Goal: Task Accomplishment & Management: Use online tool/utility

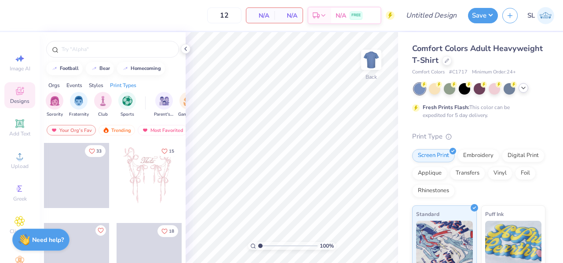
click at [521, 88] on icon at bounding box center [522, 87] width 7 height 7
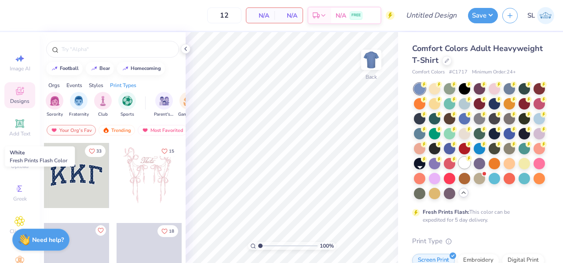
click at [458, 168] on div at bounding box center [463, 162] width 11 height 11
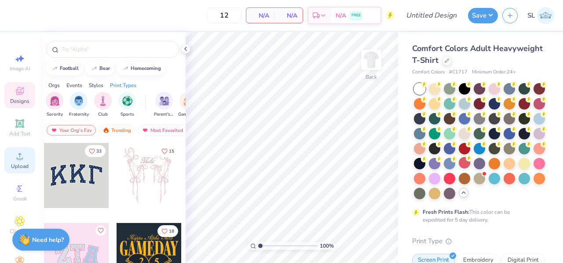
click at [15, 164] on span "Upload" at bounding box center [20, 166] width 18 height 7
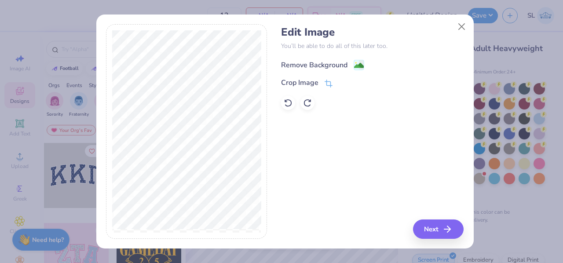
click at [312, 66] on div "Remove Background" at bounding box center [314, 65] width 66 height 11
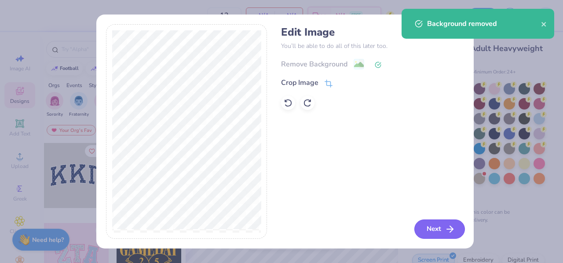
click at [446, 225] on icon "button" at bounding box center [449, 229] width 11 height 11
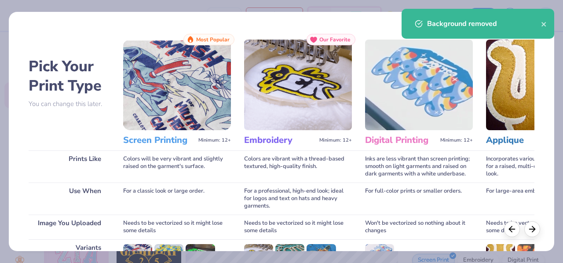
scroll to position [131, 0]
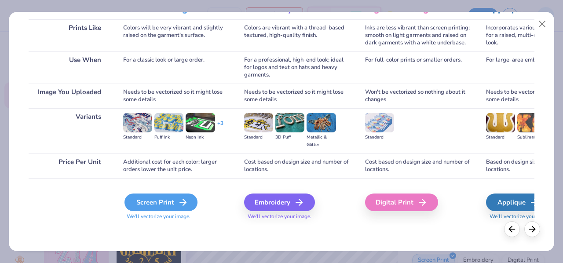
click at [145, 203] on div "Screen Print" at bounding box center [160, 202] width 73 height 18
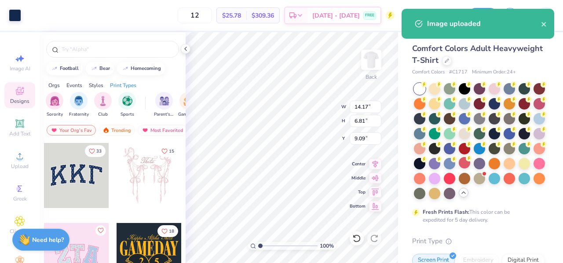
type input "7.89"
type input "3.79"
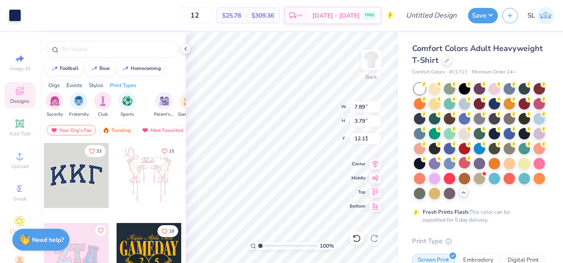
type input "3.00"
type input "6.06"
type input "2.91"
type input "3.00"
type input "5.28"
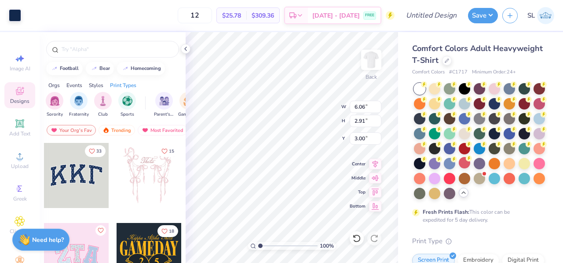
type input "2.54"
type input "3.00"
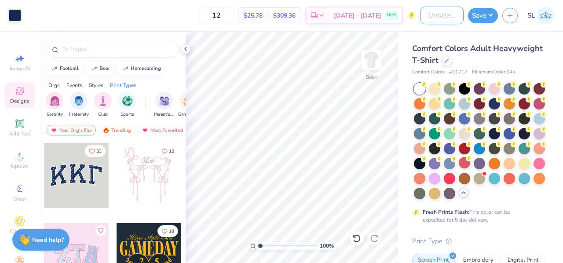
click at [432, 14] on input "Design Title" at bounding box center [441, 16] width 43 height 18
type input "Pre-Med Shirt"
click at [478, 17] on button "Save" at bounding box center [483, 14] width 30 height 15
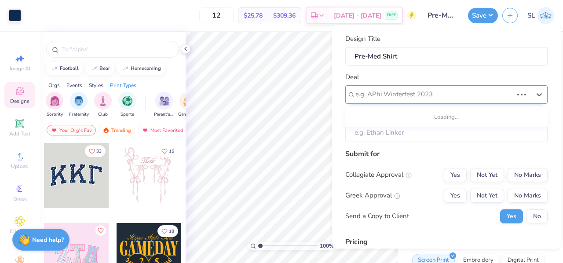
click at [413, 95] on div at bounding box center [433, 95] width 157 height 12
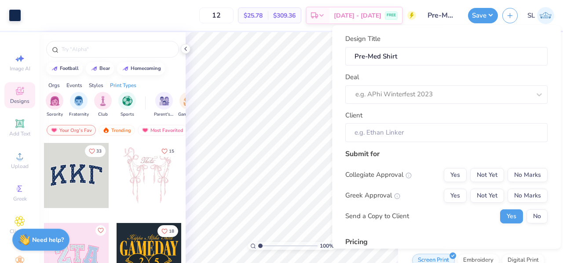
click at [411, 74] on div "Deal e.g. APhi Winterfest 2023" at bounding box center [446, 88] width 202 height 32
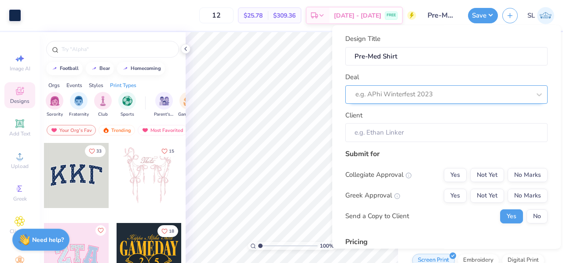
click at [386, 95] on div at bounding box center [442, 95] width 175 height 12
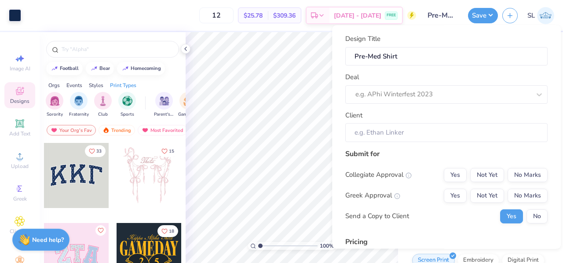
click at [388, 83] on div "Deal e.g. APhi Winterfest 2023" at bounding box center [446, 88] width 202 height 32
click at [388, 132] on input "Client" at bounding box center [446, 132] width 202 height 19
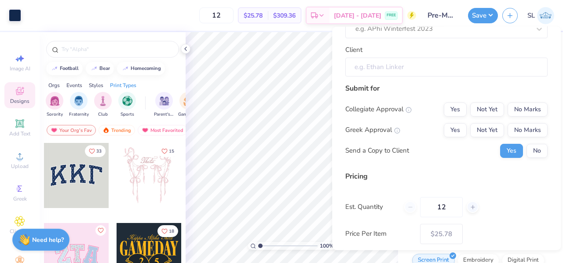
scroll to position [68, 0]
click at [474, 106] on button "Not Yet" at bounding box center [487, 108] width 34 height 14
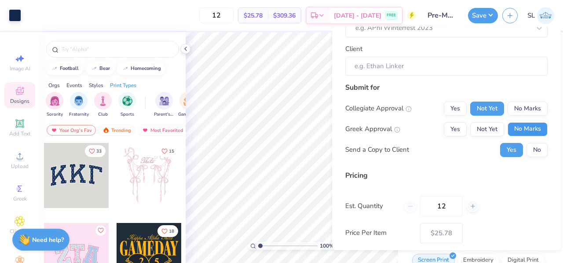
click at [523, 125] on button "No Marks" at bounding box center [527, 129] width 40 height 14
type input "$25.78"
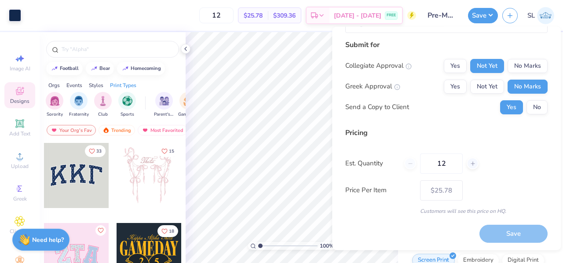
scroll to position [0, 0]
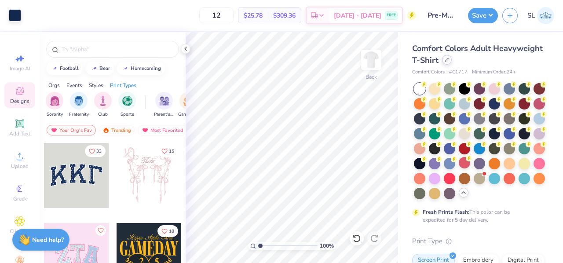
click at [449, 59] on icon at bounding box center [446, 60] width 4 height 4
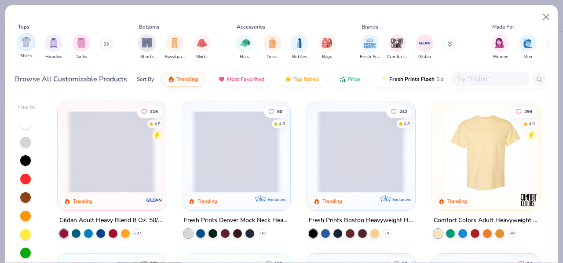
click at [24, 46] on img "filter for Shirts" at bounding box center [26, 42] width 10 height 10
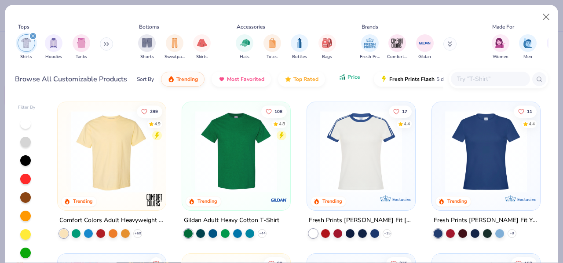
click at [349, 78] on span "Price" at bounding box center [353, 76] width 13 height 7
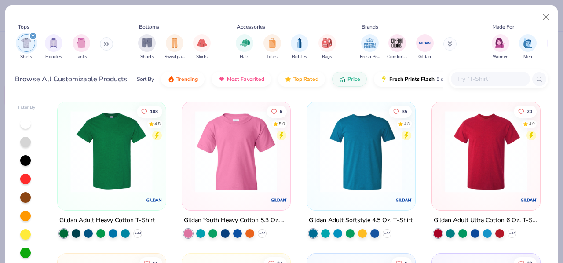
click at [66, 158] on img at bounding box center [21, 152] width 91 height 82
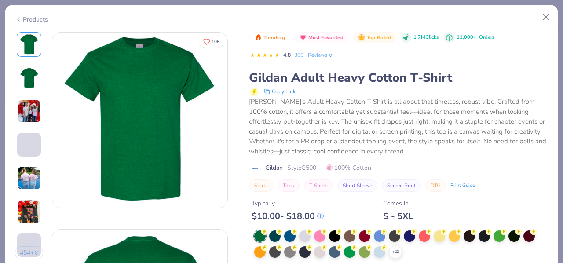
scroll to position [84, 0]
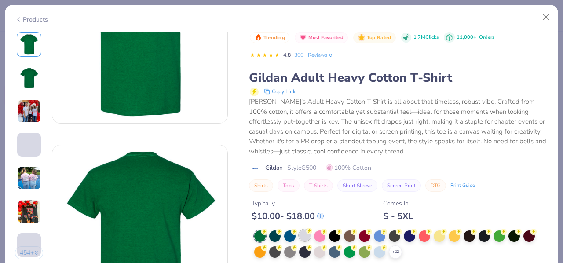
click at [304, 234] on div at bounding box center [304, 234] width 11 height 11
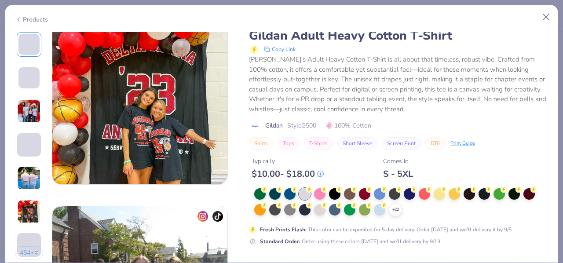
scroll to position [1059, 0]
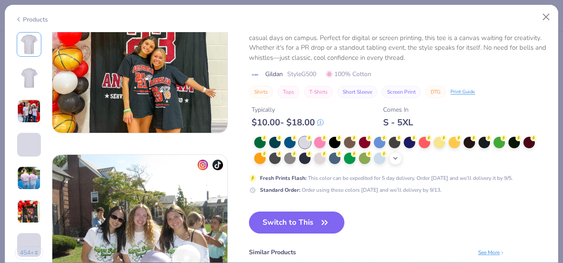
click at [392, 160] on icon at bounding box center [395, 158] width 7 height 7
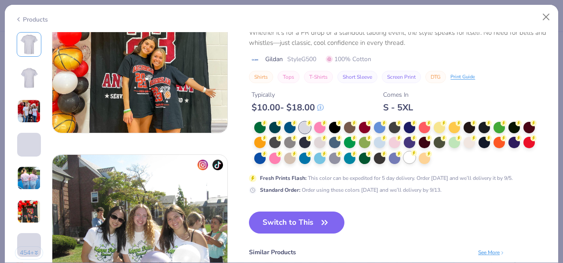
click at [408, 158] on div at bounding box center [408, 157] width 11 height 11
click at [309, 224] on button "Switch to This" at bounding box center [296, 222] width 95 height 22
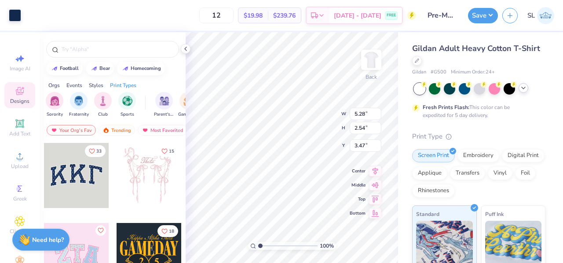
type input "3.00"
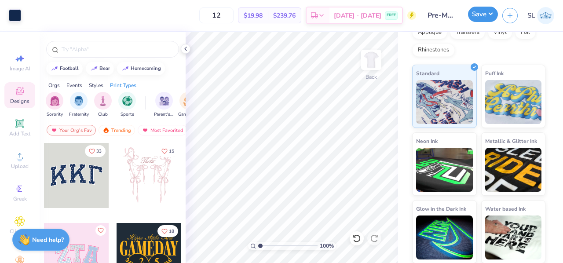
click at [483, 14] on button "Save" at bounding box center [483, 14] width 30 height 15
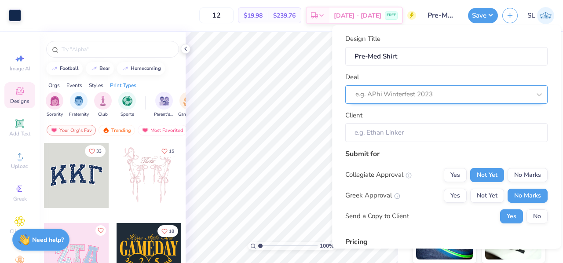
click at [417, 87] on div "e.g. APhi Winterfest 2023" at bounding box center [446, 94] width 202 height 18
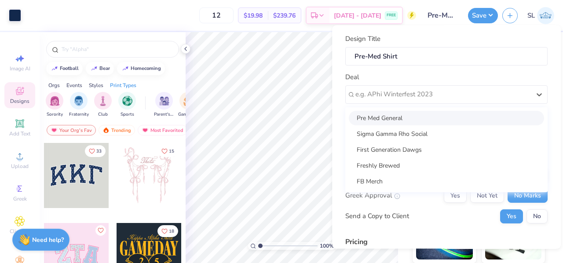
click at [401, 120] on div "Pre Med General" at bounding box center [446, 118] width 195 height 15
type input "Sophia Otto"
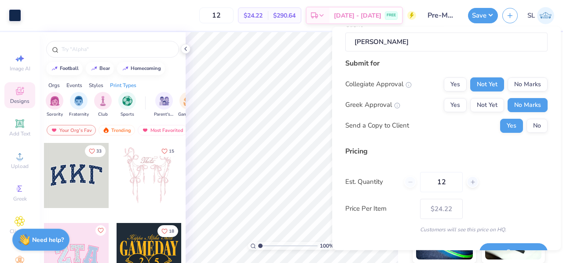
scroll to position [111, 0]
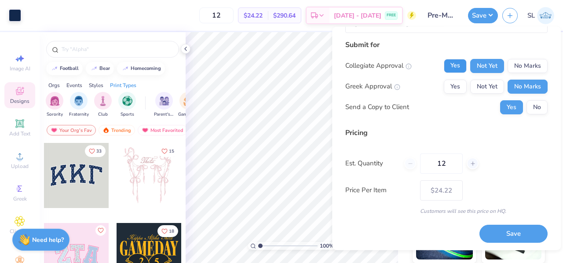
click at [449, 63] on button "Yes" at bounding box center [454, 65] width 23 height 14
click at [497, 229] on button "Save" at bounding box center [513, 234] width 68 height 18
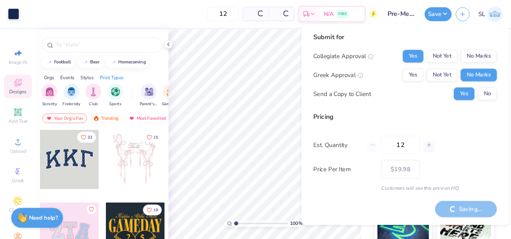
scroll to position [155, 0]
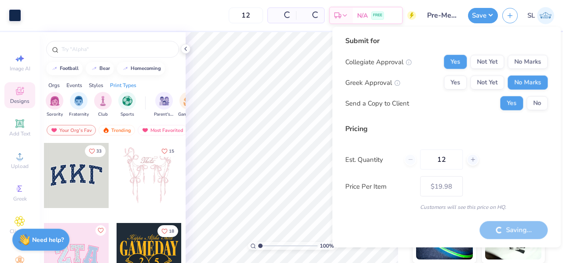
type input "– –"
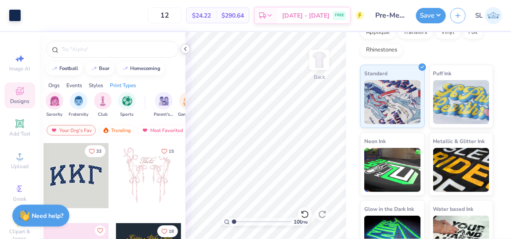
click at [185, 49] on polyline at bounding box center [186, 49] width 2 height 4
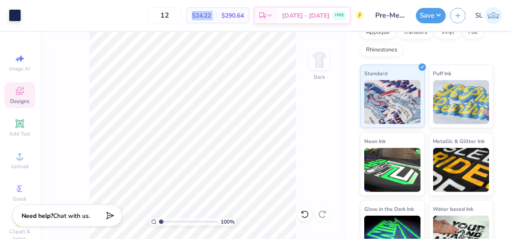
drag, startPoint x: 205, startPoint y: 13, endPoint x: 232, endPoint y: 22, distance: 28.6
click at [232, 22] on div "$24.22 Per Item $290.64 Total" at bounding box center [217, 15] width 63 height 16
click at [435, 21] on button "Save" at bounding box center [431, 14] width 30 height 15
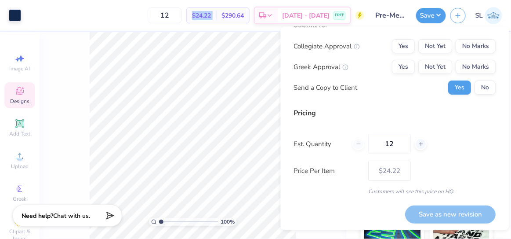
scroll to position [0, 0]
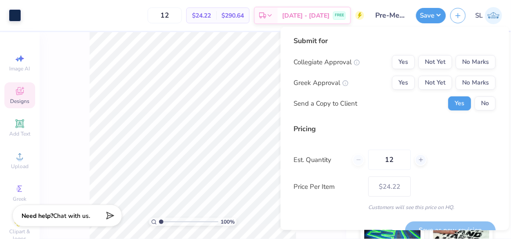
click at [385, 111] on div "Submit for Collegiate Approval Yes Not Yet No Marks Greek Approval Yes Not Yet …" at bounding box center [395, 76] width 202 height 81
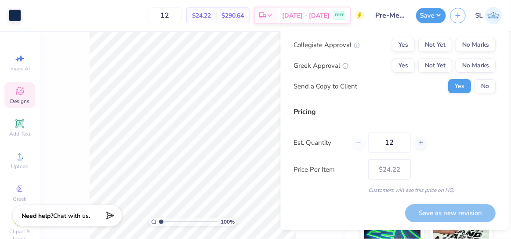
click at [355, 144] on div "12" at bounding box center [390, 142] width 74 height 20
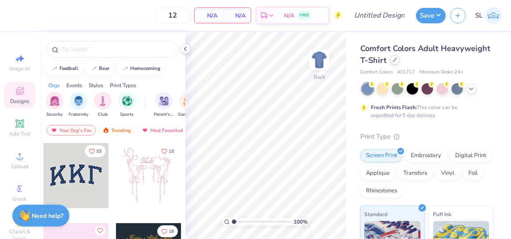
click at [400, 62] on div at bounding box center [395, 60] width 10 height 10
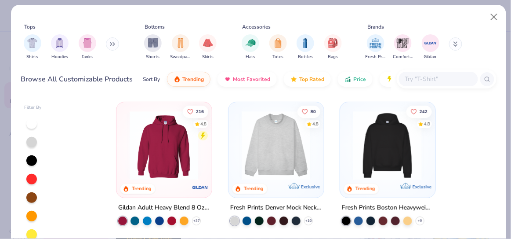
click at [109, 45] on button at bounding box center [112, 43] width 13 height 13
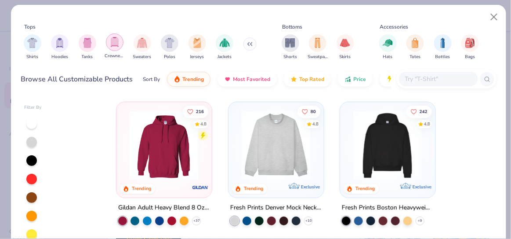
click at [120, 41] on div "filter for Crewnecks" at bounding box center [115, 42] width 18 height 18
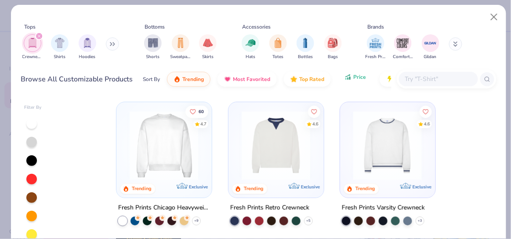
click at [345, 84] on button "Price" at bounding box center [355, 76] width 35 height 15
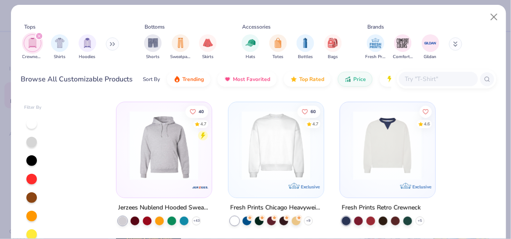
click at [113, 42] on icon at bounding box center [112, 44] width 5 height 4
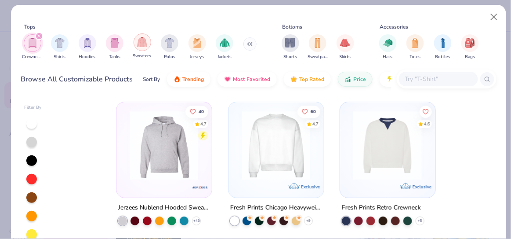
click at [148, 46] on div "filter for Sweaters" at bounding box center [143, 42] width 18 height 18
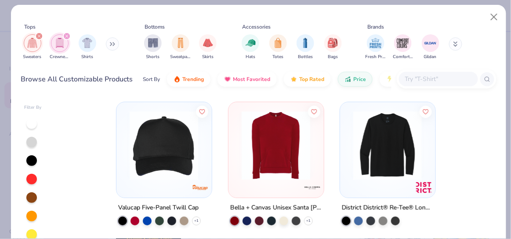
click at [115, 45] on icon at bounding box center [112, 44] width 5 height 4
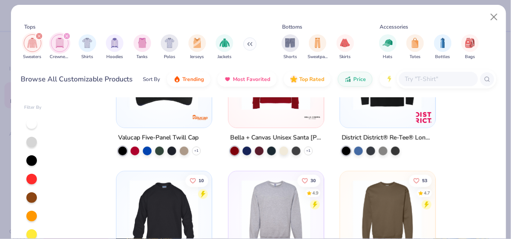
scroll to position [63, 0]
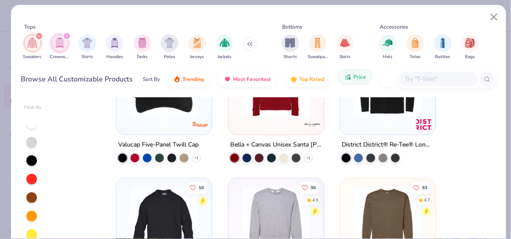
click at [349, 74] on button "Price" at bounding box center [355, 76] width 35 height 15
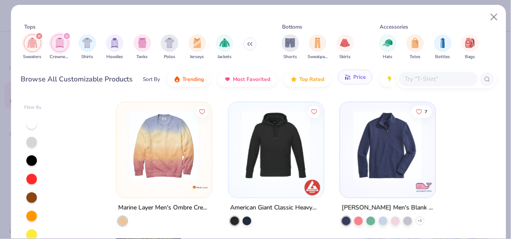
click at [349, 77] on icon "button" at bounding box center [348, 77] width 7 height 8
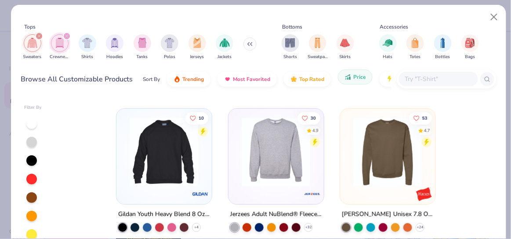
scroll to position [134, 0]
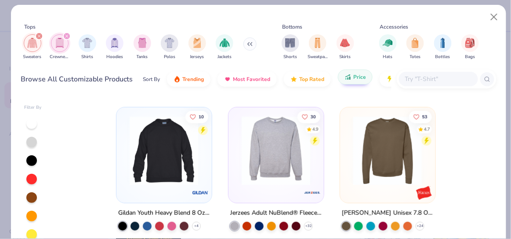
click at [257, 167] on img at bounding box center [275, 150] width 77 height 69
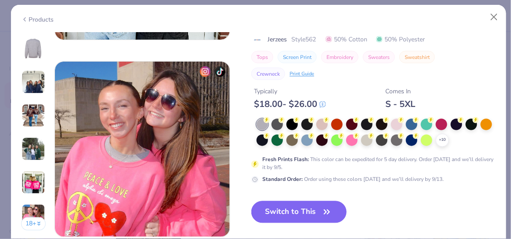
scroll to position [1144, 0]
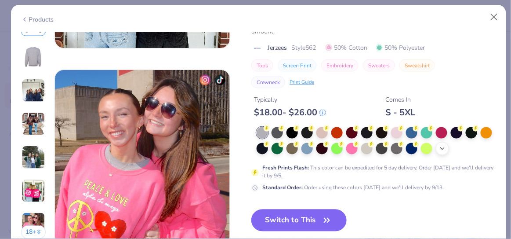
click at [446, 151] on icon at bounding box center [442, 148] width 7 height 7
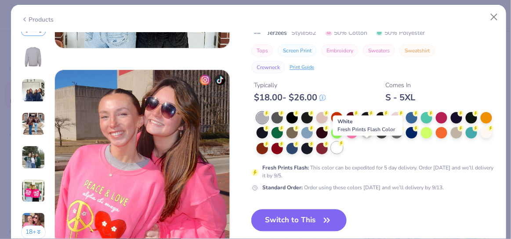
click at [343, 150] on div at bounding box center [336, 147] width 11 height 11
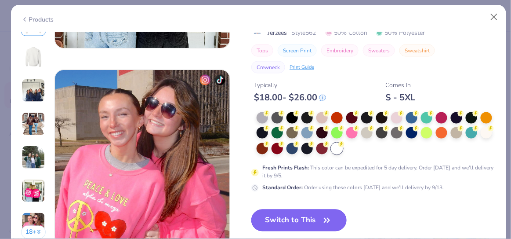
click at [294, 222] on button "Switch to This" at bounding box center [298, 220] width 95 height 22
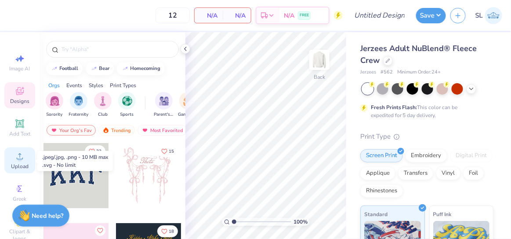
click at [10, 160] on div "Upload" at bounding box center [19, 160] width 31 height 26
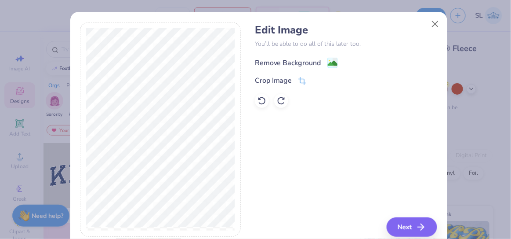
click at [299, 64] on div "Remove Background" at bounding box center [288, 63] width 66 height 11
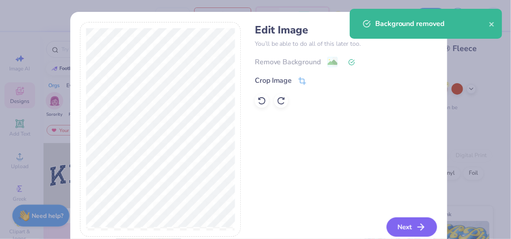
click at [406, 225] on button "Next" at bounding box center [412, 226] width 51 height 19
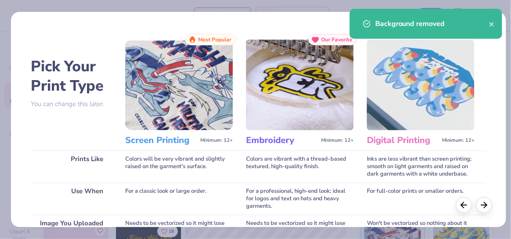
scroll to position [155, 0]
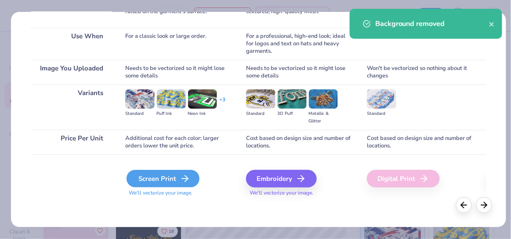
click at [153, 178] on div "Screen Print" at bounding box center [163, 179] width 73 height 18
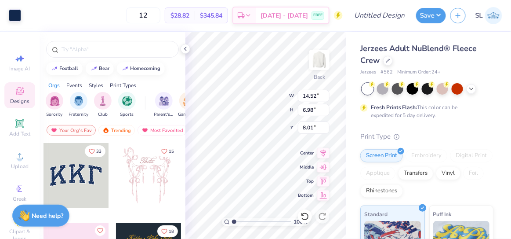
type input "8.08"
type input "3.88"
type input "3.00"
type input "7.30"
type input "3.51"
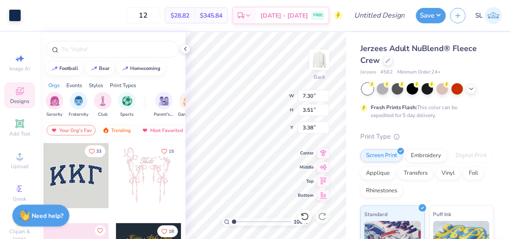
type input "3.38"
click at [476, 93] on div at bounding box center [427, 88] width 131 height 11
click at [472, 92] on div at bounding box center [472, 88] width 10 height 10
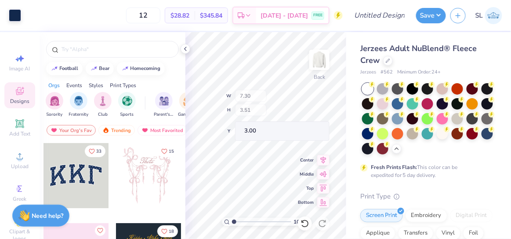
type input "3.00"
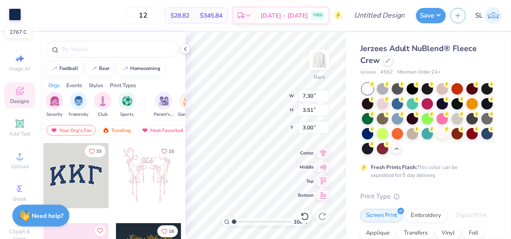
click at [15, 15] on div at bounding box center [15, 14] width 12 height 12
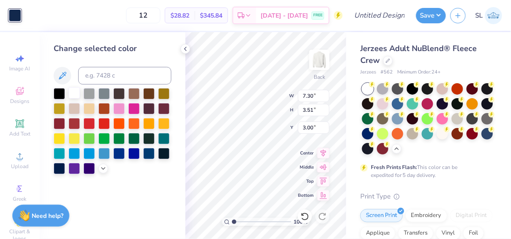
click at [74, 95] on div at bounding box center [74, 92] width 11 height 11
click at [468, 178] on div "Fresh Prints Flash: This color can be expedited for 5 day delivery." at bounding box center [425, 171] width 108 height 16
click at [482, 138] on div at bounding box center [487, 132] width 11 height 11
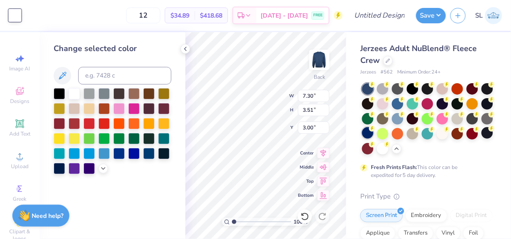
click at [374, 134] on div at bounding box center [367, 132] width 11 height 11
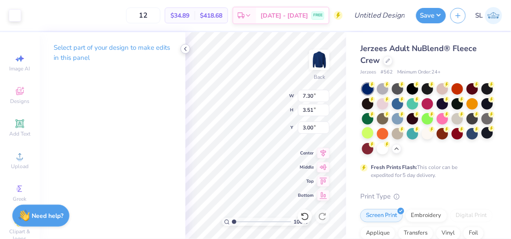
click at [189, 51] on icon at bounding box center [185, 48] width 7 height 7
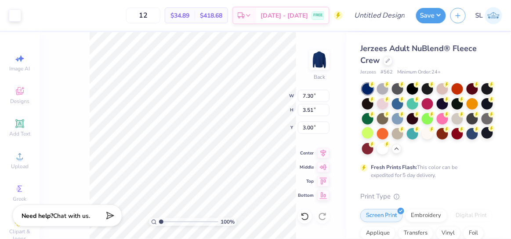
click at [44, 39] on div "100 % Back W 7.30 7.30 " H 3.51 3.51 " Y 3.00 3.00 " Center Middle Top Bottom" at bounding box center [193, 135] width 307 height 207
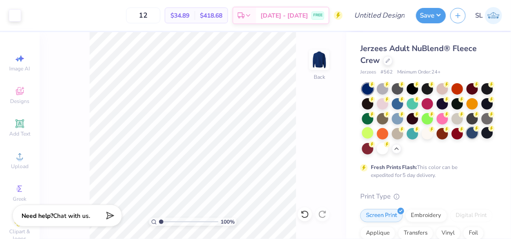
click at [467, 138] on div at bounding box center [472, 132] width 11 height 11
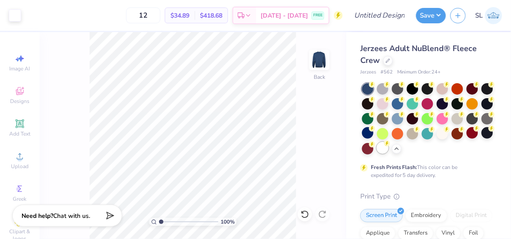
click at [388, 149] on div at bounding box center [382, 147] width 11 height 11
click at [370, 94] on div at bounding box center [367, 88] width 11 height 11
click at [366, 84] on div at bounding box center [367, 88] width 11 height 11
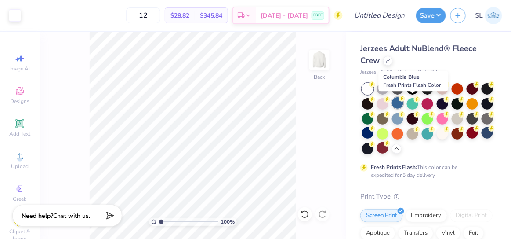
click at [403, 104] on div at bounding box center [397, 102] width 11 height 11
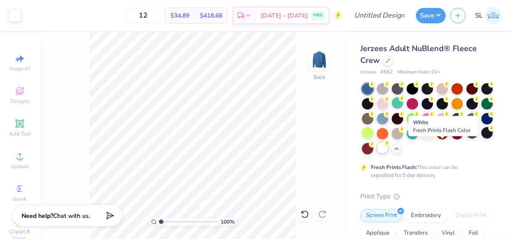
click at [388, 148] on div at bounding box center [382, 147] width 11 height 11
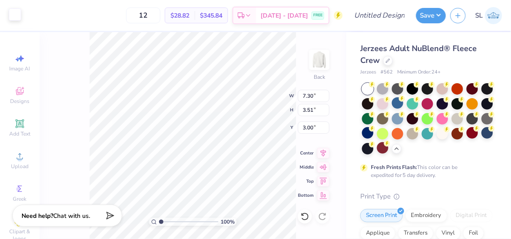
click at [15, 11] on div at bounding box center [15, 14] width 12 height 12
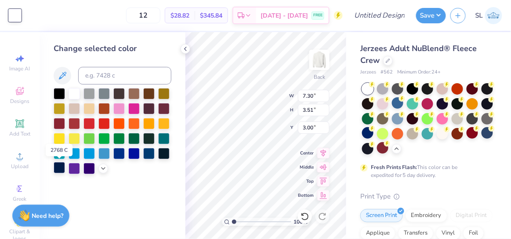
click at [62, 167] on div at bounding box center [59, 167] width 11 height 11
click at [188, 50] on icon at bounding box center [185, 48] width 7 height 7
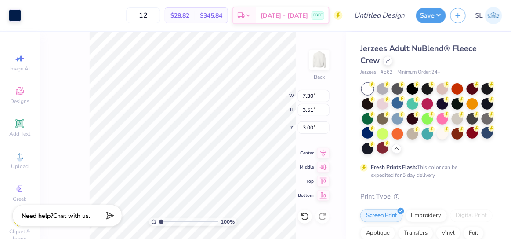
click at [83, 91] on div "100 % Back W 7.30 7.30 " H 3.51 3.51 " Y 3.00 3.00 " Center Middle Top Bottom" at bounding box center [193, 135] width 307 height 207
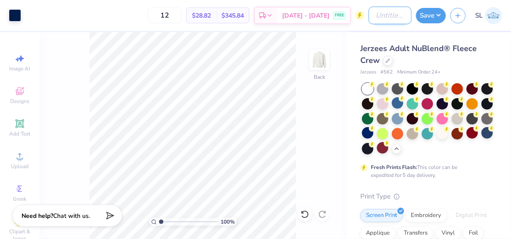
click at [397, 15] on input "Design Title" at bounding box center [390, 16] width 43 height 18
type input "Pre Med Sweater"
click at [428, 18] on button "Save" at bounding box center [431, 14] width 30 height 15
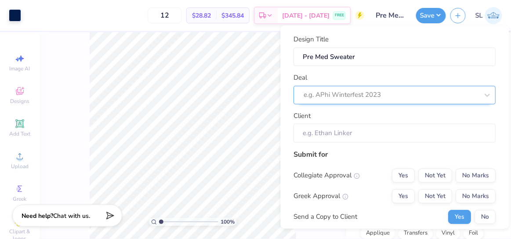
click at [352, 94] on div at bounding box center [391, 95] width 175 height 12
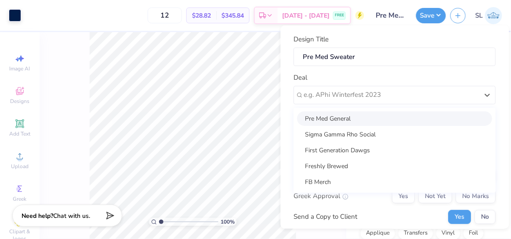
click at [348, 119] on div "Pre Med General" at bounding box center [395, 118] width 195 height 15
type input "Sophia Otto"
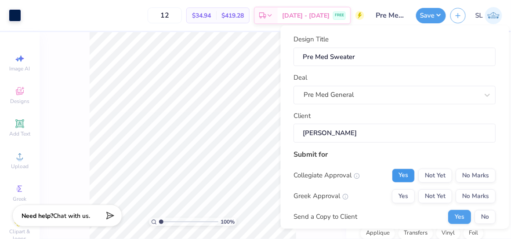
click at [410, 174] on button "Yes" at bounding box center [403, 175] width 23 height 14
click at [470, 200] on button "No Marks" at bounding box center [476, 196] width 40 height 14
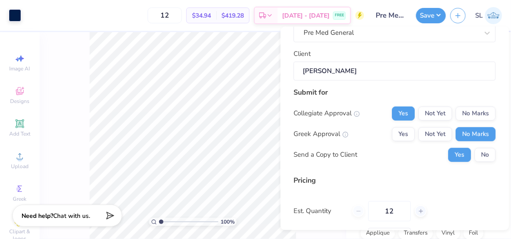
scroll to position [66, 0]
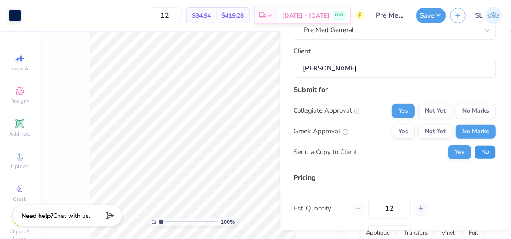
click at [475, 151] on button "No" at bounding box center [485, 152] width 21 height 14
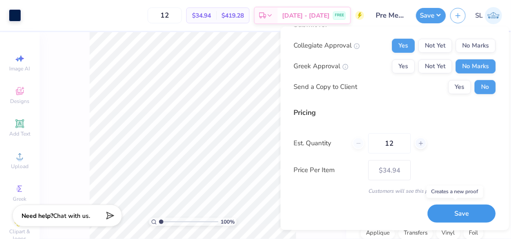
click at [450, 205] on button "Save" at bounding box center [462, 213] width 68 height 18
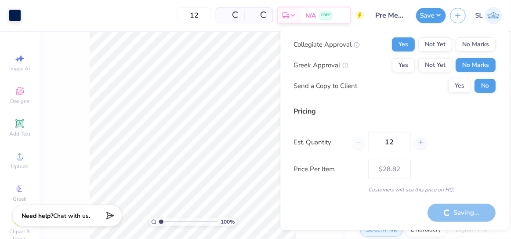
scroll to position [17, 0]
type input "– –"
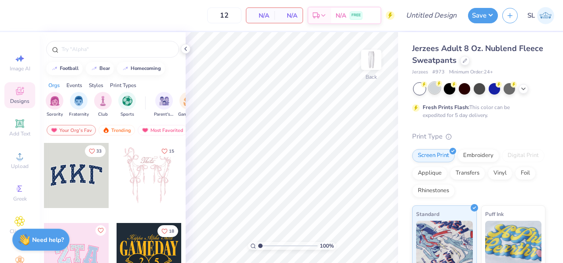
click at [432, 89] on div at bounding box center [433, 87] width 11 height 11
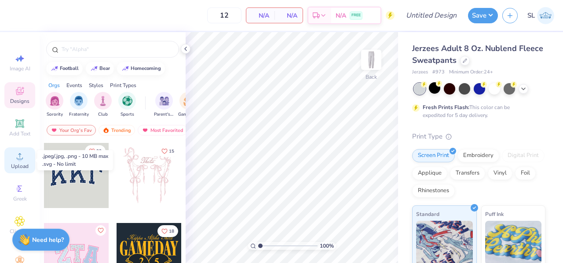
click at [17, 160] on circle at bounding box center [19, 158] width 5 height 5
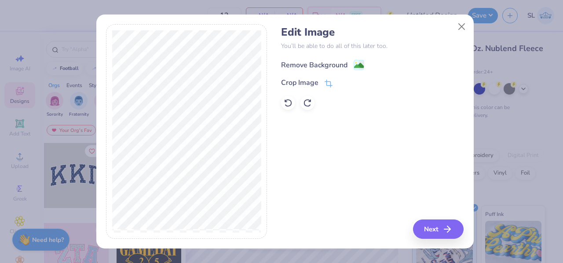
click at [301, 60] on div "Remove Background" at bounding box center [314, 65] width 66 height 11
click at [446, 229] on icon "button" at bounding box center [449, 229] width 11 height 11
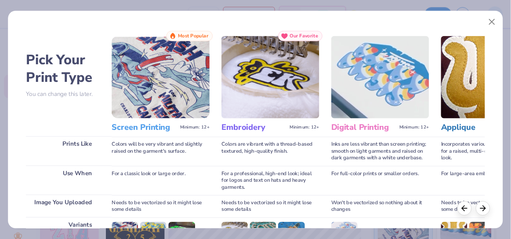
scroll to position [131, 0]
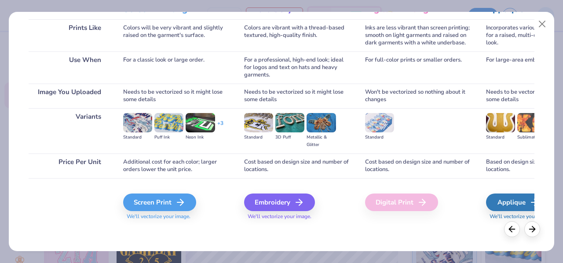
click at [172, 200] on div "Screen Print" at bounding box center [159, 202] width 73 height 18
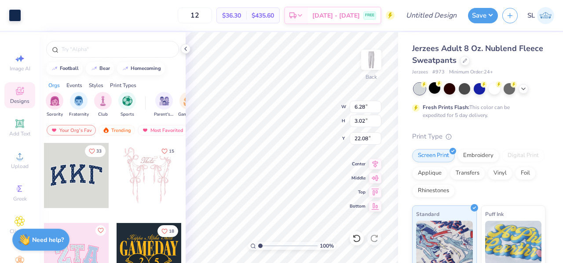
type input "6.28"
type input "3.02"
type input "3.65"
click at [15, 11] on div at bounding box center [15, 14] width 12 height 12
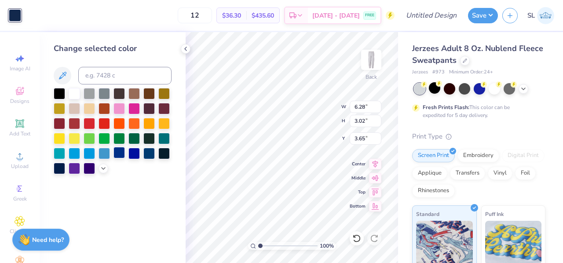
click at [120, 153] on div at bounding box center [118, 152] width 11 height 11
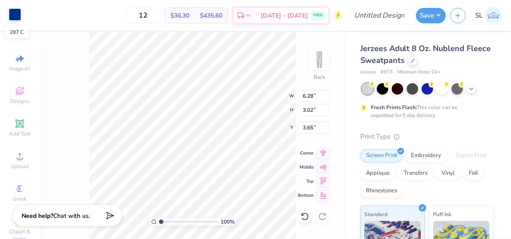
click at [17, 15] on div at bounding box center [15, 14] width 12 height 12
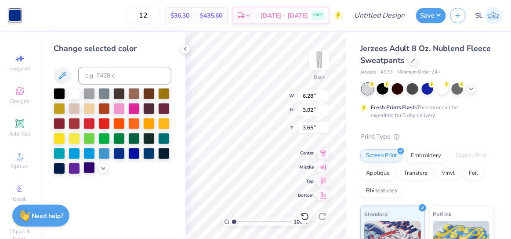
click at [88, 168] on div at bounding box center [88, 167] width 11 height 11
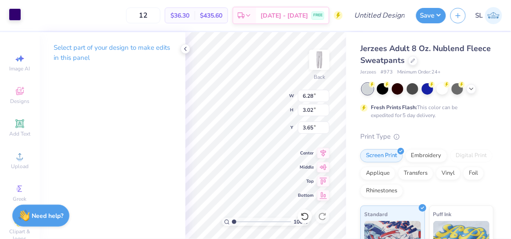
click at [16, 16] on div at bounding box center [15, 14] width 12 height 12
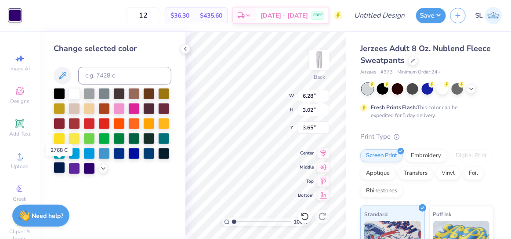
click at [60, 168] on div at bounding box center [59, 167] width 11 height 11
click at [184, 124] on div "Change selected color" at bounding box center [113, 135] width 146 height 207
click at [184, 51] on icon at bounding box center [185, 48] width 7 height 7
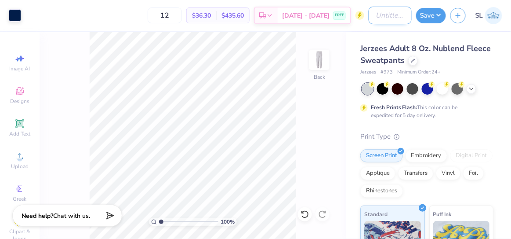
click at [372, 16] on input "Design Title" at bounding box center [390, 16] width 43 height 18
type input "Pre Med Sweats"
click at [427, 13] on button "Save" at bounding box center [431, 14] width 30 height 15
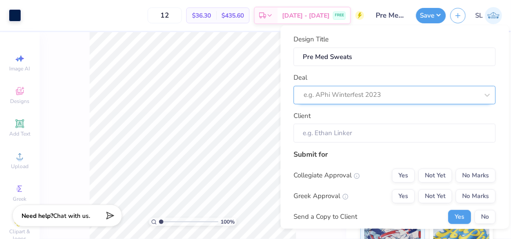
click at [360, 97] on div at bounding box center [391, 95] width 175 height 12
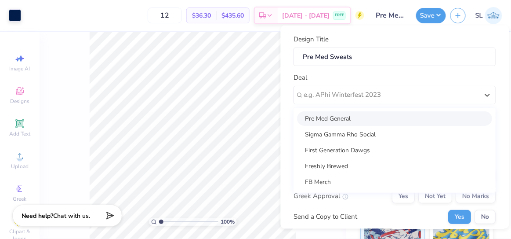
click at [353, 123] on div "Pre Med General" at bounding box center [395, 118] width 195 height 15
type input "Sophia Otto"
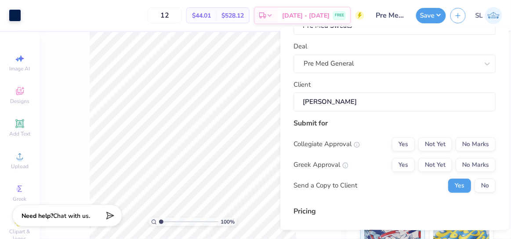
scroll to position [33, 0]
click at [396, 144] on button "Yes" at bounding box center [403, 143] width 23 height 14
click at [461, 162] on button "No Marks" at bounding box center [476, 164] width 40 height 14
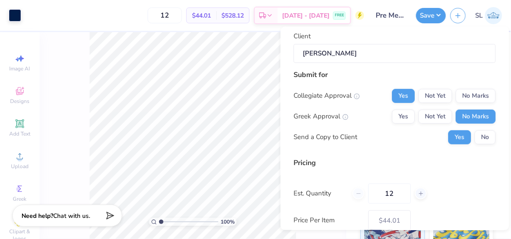
scroll to position [131, 0]
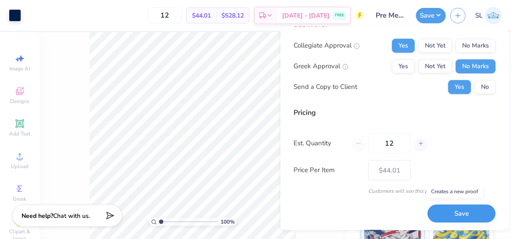
click at [438, 209] on button "Save" at bounding box center [462, 213] width 68 height 18
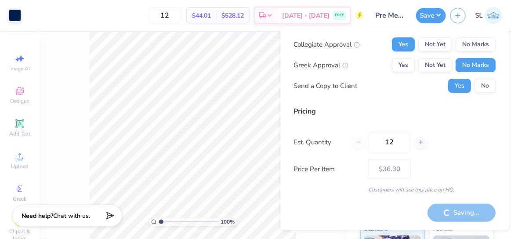
scroll to position [17, 0]
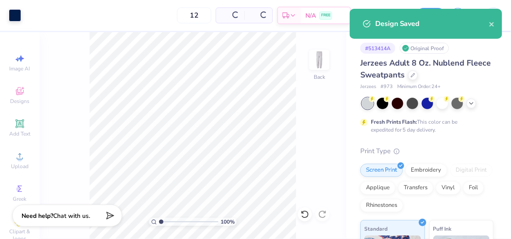
type input "$44.01"
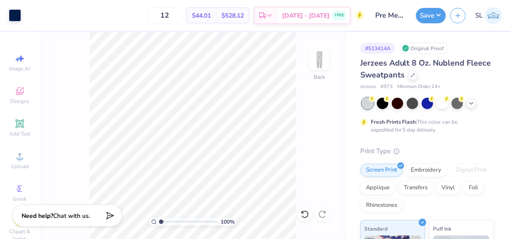
drag, startPoint x: 185, startPoint y: 15, endPoint x: 156, endPoint y: 15, distance: 28.6
click at [156, 15] on div "12 $44.01 Per Item $528.12 Total Est. Delivery Sep 11 - 14 FREE" at bounding box center [194, 15] width 339 height 31
type input "12"
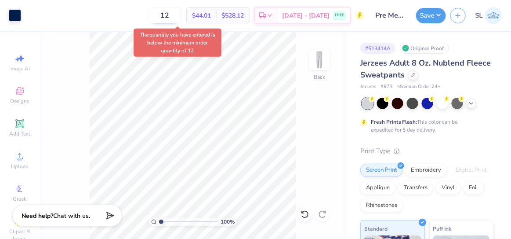
click at [182, 16] on input "12" at bounding box center [165, 15] width 34 height 16
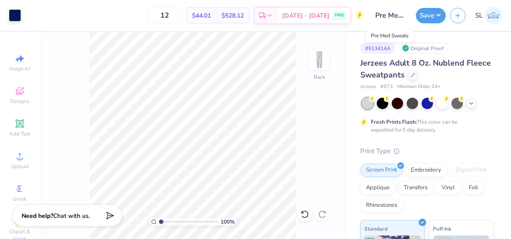
click at [395, 14] on input "Pre Med Sweats" at bounding box center [390, 16] width 43 height 18
click at [429, 15] on button "Save" at bounding box center [431, 14] width 30 height 15
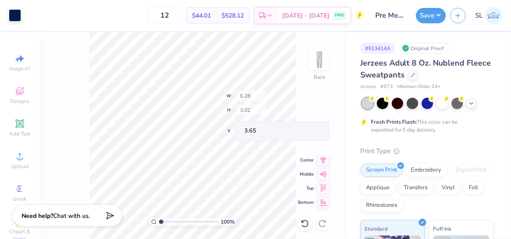
click at [257, 109] on div "100 % Back W 6.28 H 3.02 Y 3.65 Center Middle Top Bottom" at bounding box center [193, 135] width 307 height 207
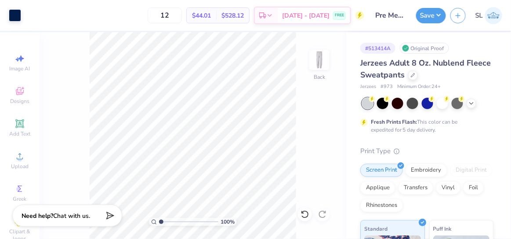
click at [211, 17] on span "$44.01" at bounding box center [201, 15] width 19 height 9
click at [418, 75] on div at bounding box center [413, 74] width 10 height 10
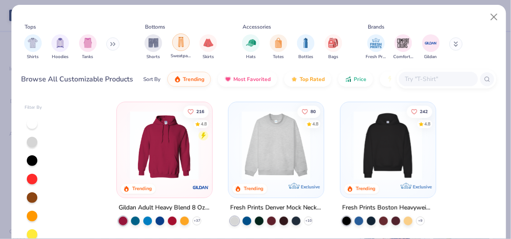
click at [174, 47] on div "filter for Sweatpants" at bounding box center [181, 42] width 18 height 18
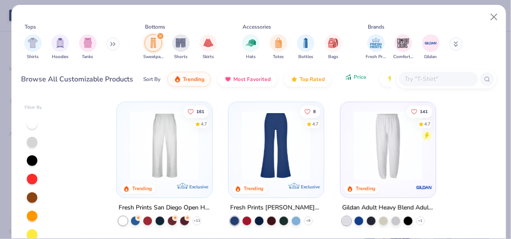
click at [349, 83] on button "Price" at bounding box center [355, 76] width 35 height 15
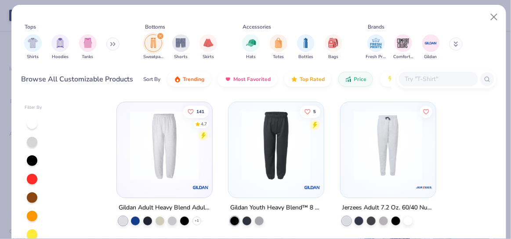
click at [170, 156] on img at bounding box center [164, 145] width 77 height 69
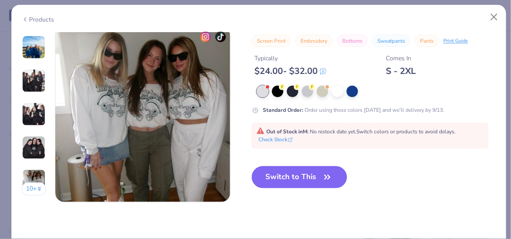
scroll to position [1185, 0]
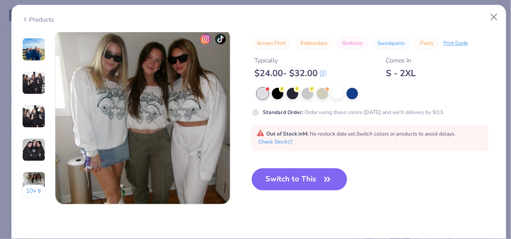
click at [290, 174] on button "Switch to This" at bounding box center [299, 179] width 95 height 22
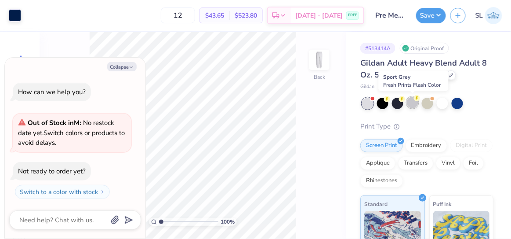
click at [416, 106] on div at bounding box center [412, 102] width 11 height 11
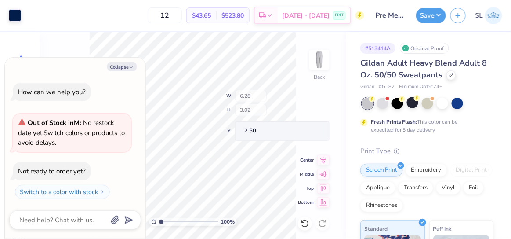
type textarea "x"
type input "4.22"
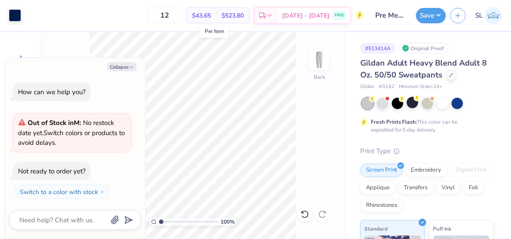
click at [211, 16] on span "$43.65" at bounding box center [201, 15] width 19 height 9
click at [316, 119] on div "100 % Back" at bounding box center [193, 135] width 307 height 207
click at [388, 170] on div "Screen Print" at bounding box center [381, 168] width 43 height 13
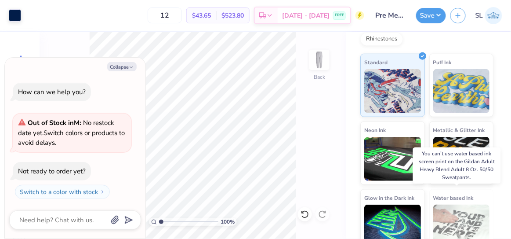
scroll to position [179, 0]
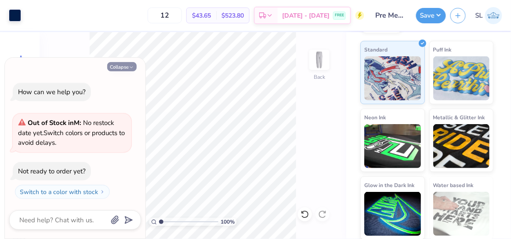
click at [125, 68] on button "Collapse" at bounding box center [121, 66] width 29 height 9
type textarea "x"
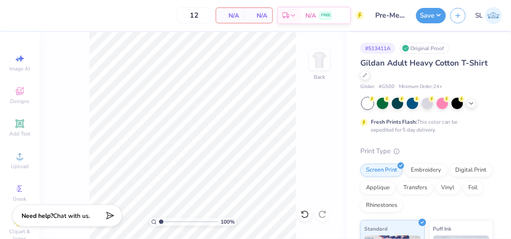
click at [324, 113] on div "100 % Back" at bounding box center [193, 135] width 307 height 207
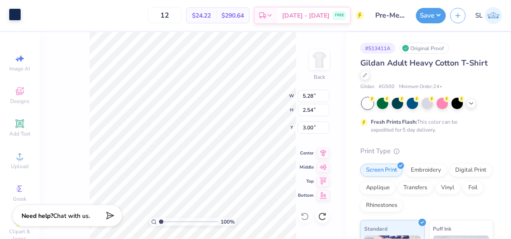
click at [18, 18] on div at bounding box center [15, 14] width 12 height 12
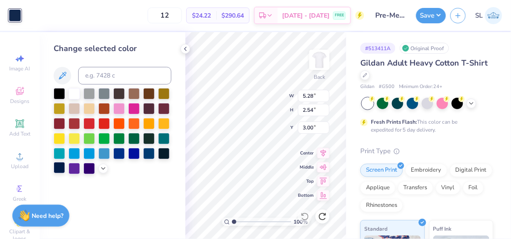
click at [61, 165] on div at bounding box center [59, 167] width 11 height 11
click at [135, 156] on div at bounding box center [133, 152] width 11 height 11
click at [57, 169] on div at bounding box center [59, 167] width 11 height 11
click at [184, 179] on div "Change selected color" at bounding box center [113, 135] width 146 height 207
click at [184, 50] on icon at bounding box center [185, 48] width 7 height 7
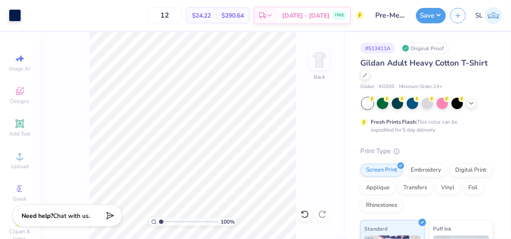
click at [394, 18] on input "Pre-Med Shirt" at bounding box center [390, 16] width 43 height 18
click at [428, 15] on button "Save" at bounding box center [431, 14] width 30 height 15
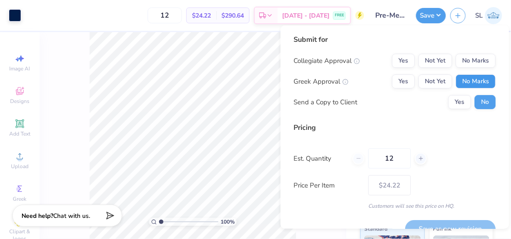
click at [463, 78] on button "No Marks" at bounding box center [476, 81] width 40 height 14
click at [463, 62] on button "No Marks" at bounding box center [476, 61] width 40 height 14
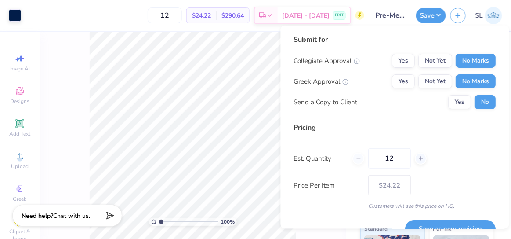
scroll to position [17, 0]
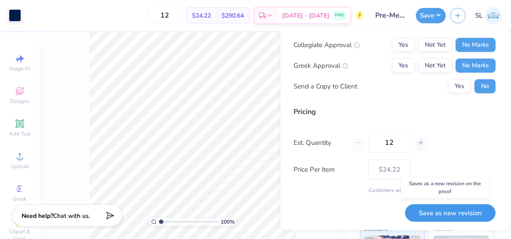
click at [429, 216] on button "Save as new revision" at bounding box center [451, 212] width 91 height 18
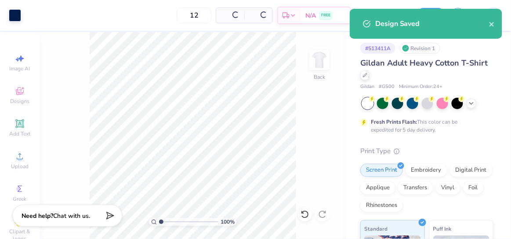
type input "$19.98"
click at [490, 28] on button "close" at bounding box center [492, 23] width 6 height 11
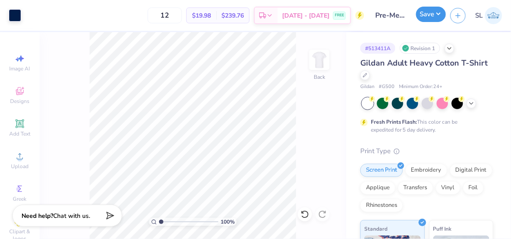
click at [423, 18] on button "Save" at bounding box center [431, 14] width 30 height 15
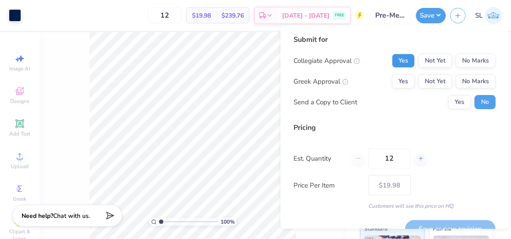
click at [397, 58] on button "Yes" at bounding box center [403, 61] width 23 height 14
drag, startPoint x: 477, startPoint y: 81, endPoint x: 314, endPoint y: 133, distance: 171.0
click at [314, 133] on div "Pricing Est. Quantity 12 Price Per Item $19.98 Customers will see this price on…" at bounding box center [395, 165] width 202 height 87
click at [464, 74] on button "No Marks" at bounding box center [476, 81] width 40 height 14
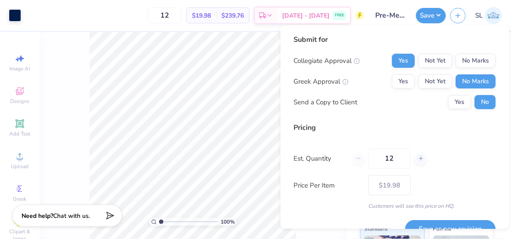
scroll to position [17, 0]
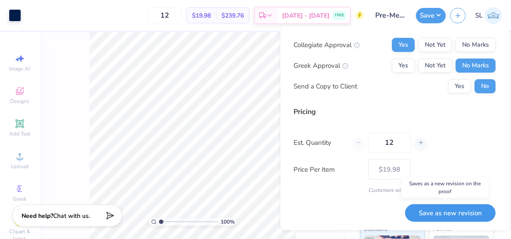
click at [441, 211] on button "Save as new revision" at bounding box center [451, 212] width 91 height 18
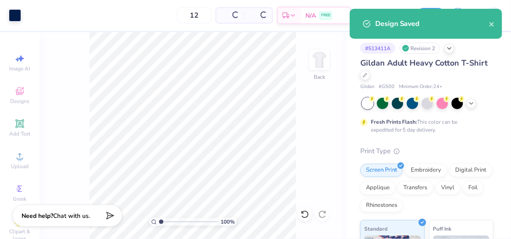
type input "$24.22"
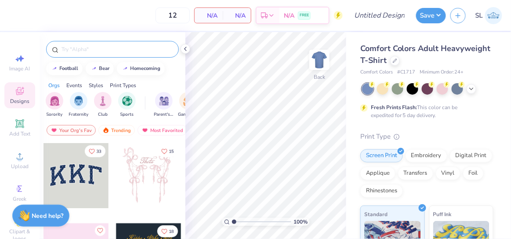
click at [84, 54] on div at bounding box center [112, 49] width 133 height 17
click at [82, 46] on input "text" at bounding box center [117, 49] width 113 height 9
type input "pre med"
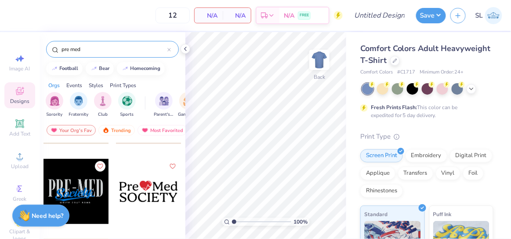
scroll to position [190, 0]
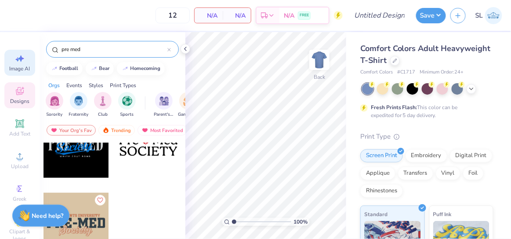
click at [20, 61] on icon at bounding box center [20, 58] width 11 height 11
select select "4"
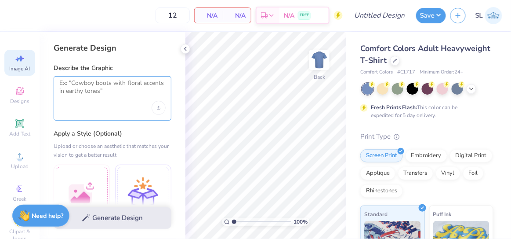
click at [86, 97] on textarea at bounding box center [112, 90] width 106 height 22
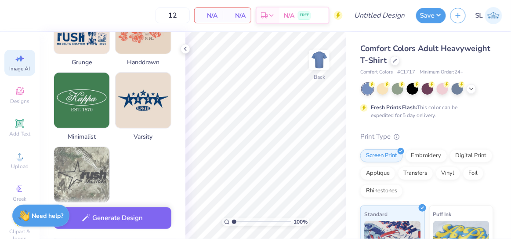
scroll to position [463, 0]
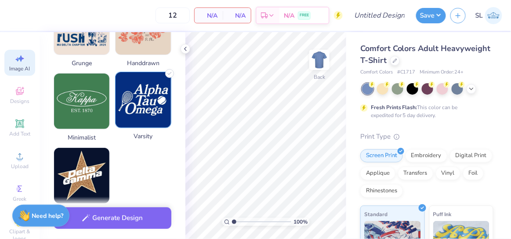
type textarea "trendy pre medical society logo"
click at [127, 109] on img at bounding box center [143, 99] width 55 height 55
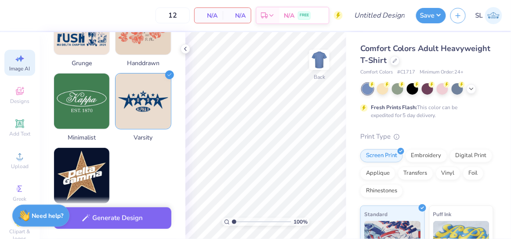
scroll to position [512, 0]
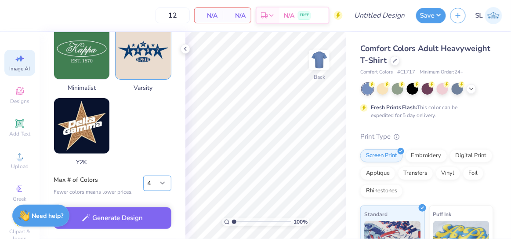
click at [164, 182] on select "1 2 3 4 5 6 7 8" at bounding box center [157, 183] width 28 height 16
select select "1"
click at [143, 175] on select "1 2 3 4 5 6 7 8" at bounding box center [157, 183] width 28 height 16
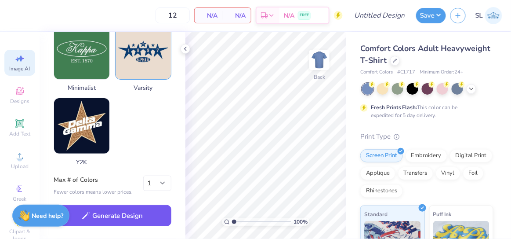
click at [126, 221] on button "Generate Design" at bounding box center [113, 216] width 118 height 22
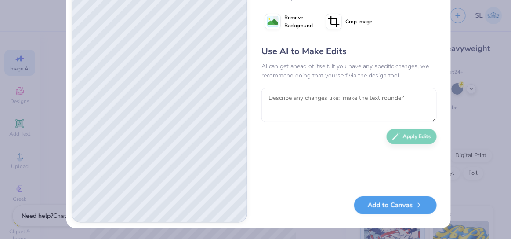
scroll to position [0, 0]
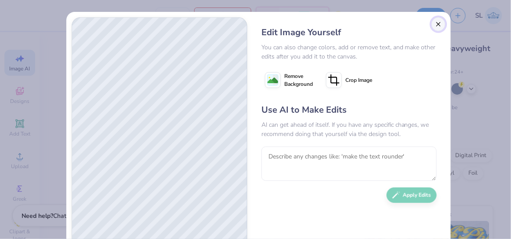
click at [437, 22] on button "Close" at bounding box center [439, 24] width 14 height 14
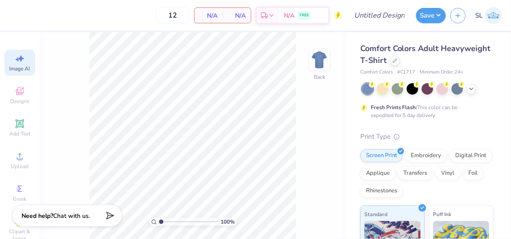
scroll to position [0, 19]
click at [20, 63] on icon at bounding box center [20, 58] width 11 height 11
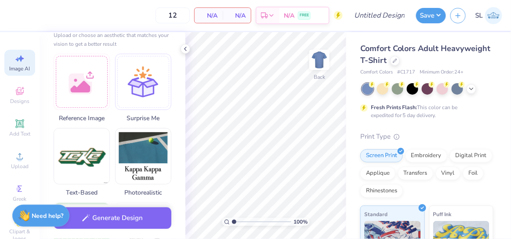
scroll to position [110, 0]
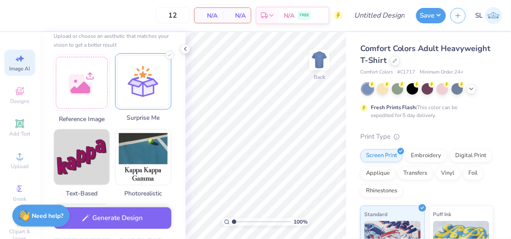
click at [141, 98] on div at bounding box center [143, 81] width 56 height 56
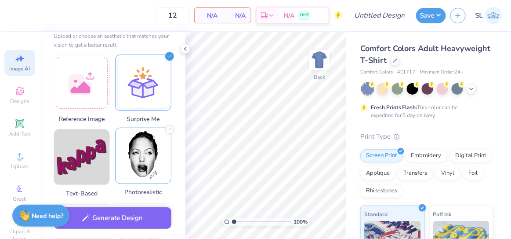
scroll to position [512, 0]
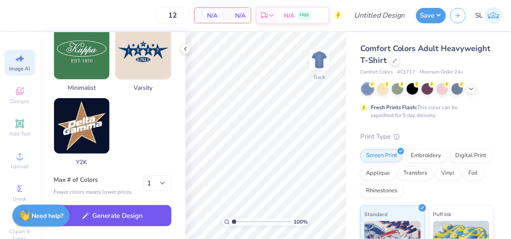
click at [109, 215] on button "Generate Design" at bounding box center [113, 216] width 118 height 22
